Goal: Navigation & Orientation: Find specific page/section

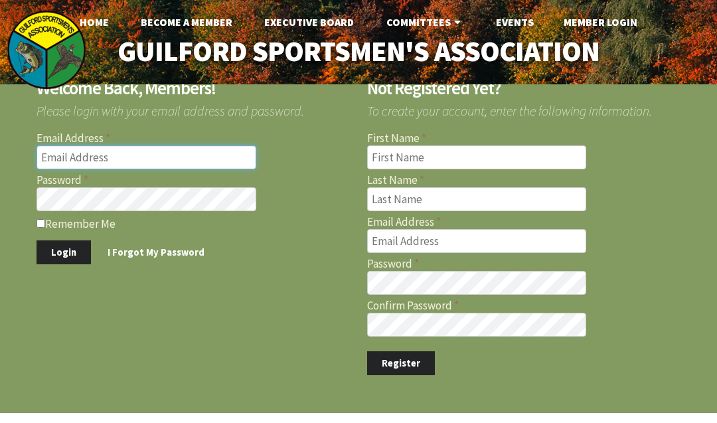
type input "BOBSCOTT333@GMAIL.COM"
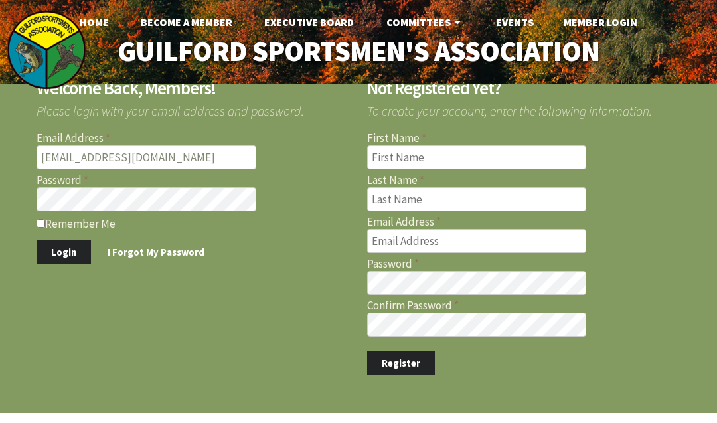
click at [41, 221] on input "Remember Me" at bounding box center [41, 223] width 9 height 9
checkbox input "true"
click at [58, 245] on button "Login" at bounding box center [64, 252] width 54 height 25
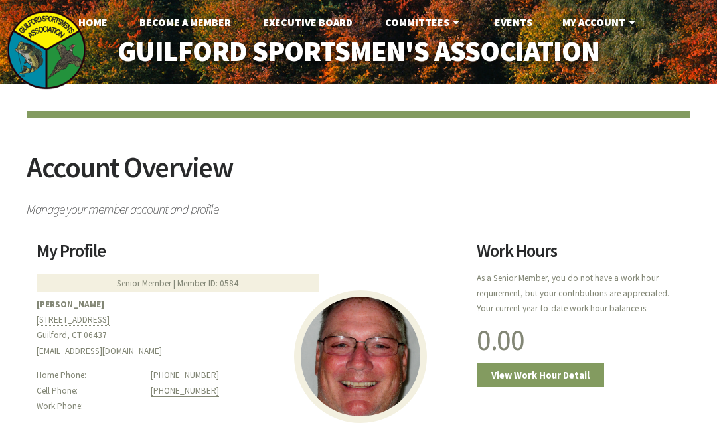
click at [614, 25] on link "My Account" at bounding box center [601, 22] width 98 height 27
click at [618, 17] on link "My Account" at bounding box center [601, 22] width 98 height 27
click at [520, 17] on link "Events" at bounding box center [513, 22] width 59 height 27
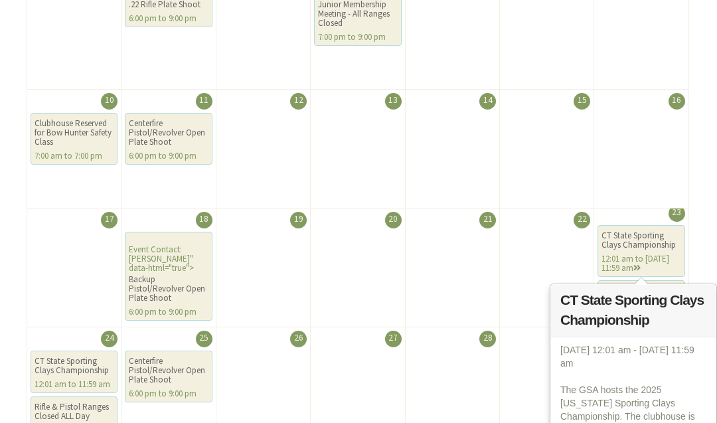
scroll to position [418, 0]
click at [654, 235] on div "CT State Sporting Clays Championship" at bounding box center [641, 240] width 79 height 19
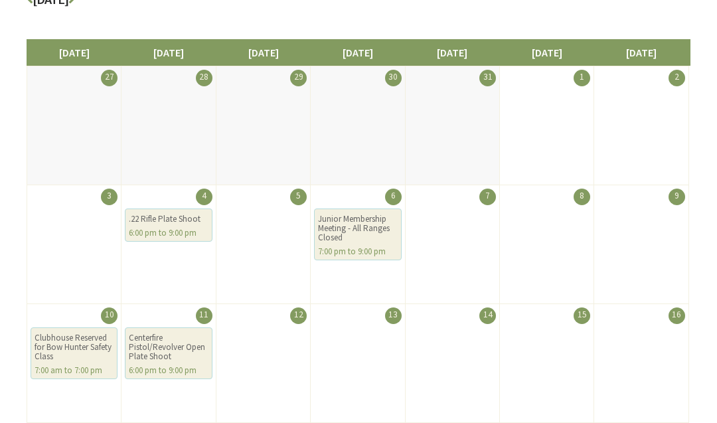
scroll to position [201, 0]
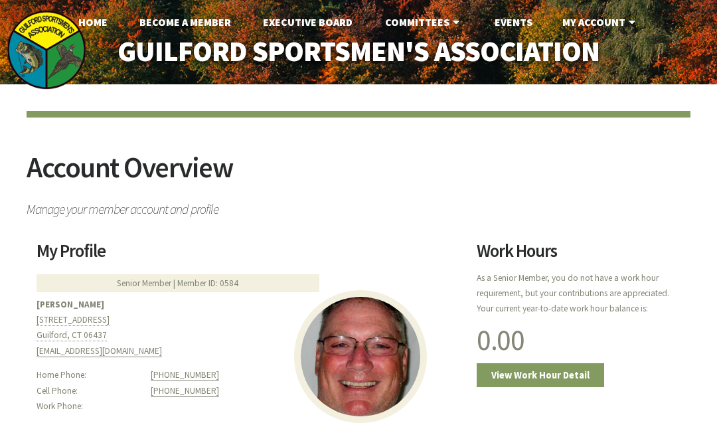
click at [513, 26] on link "Events" at bounding box center [513, 22] width 59 height 27
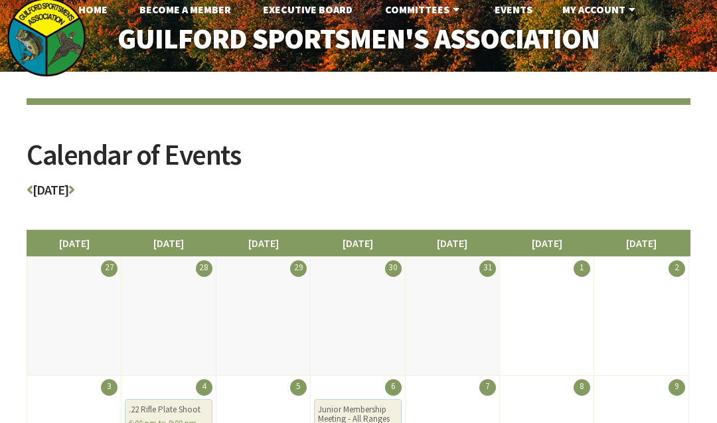
scroll to position [4, 0]
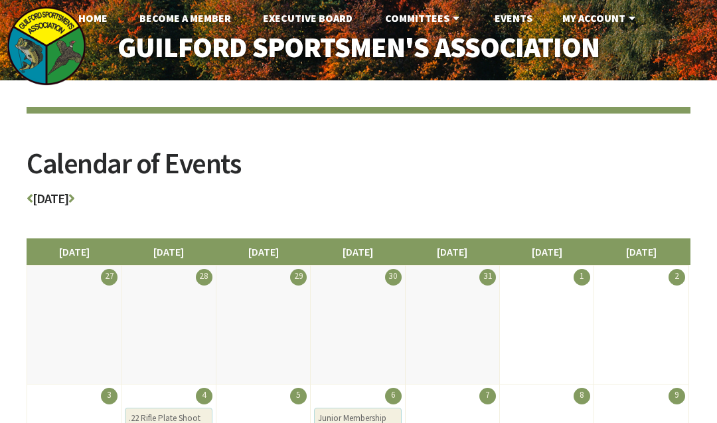
click at [74, 202] on icon at bounding box center [71, 198] width 6 height 13
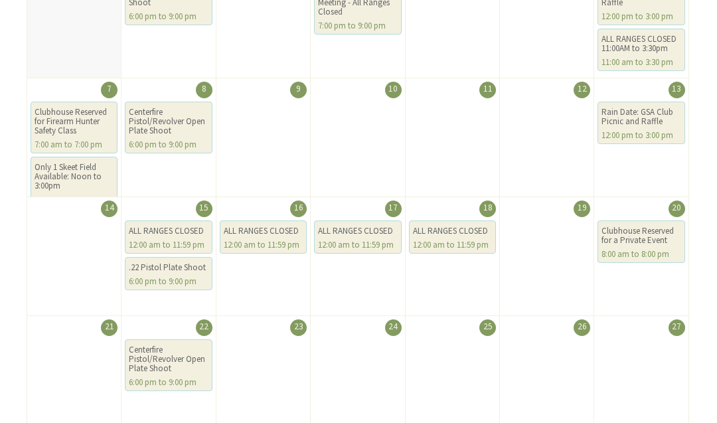
scroll to position [287, 0]
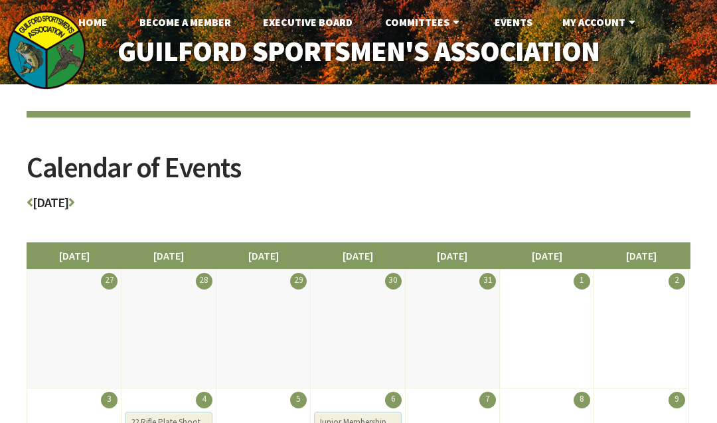
click at [97, 26] on link "Home" at bounding box center [93, 22] width 50 height 27
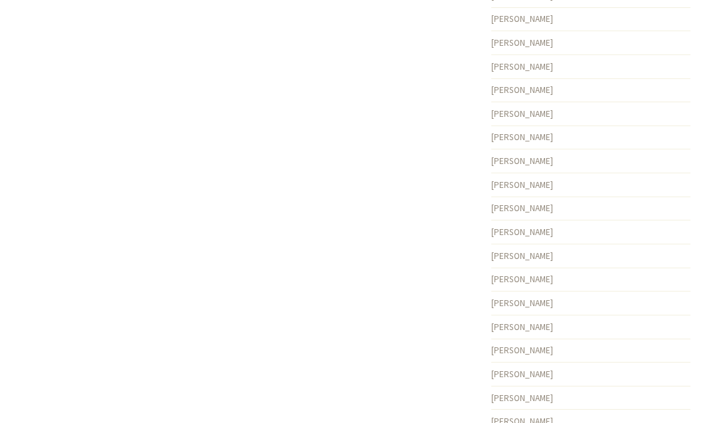
scroll to position [1510, 0]
